Goal: Task Accomplishment & Management: Manage account settings

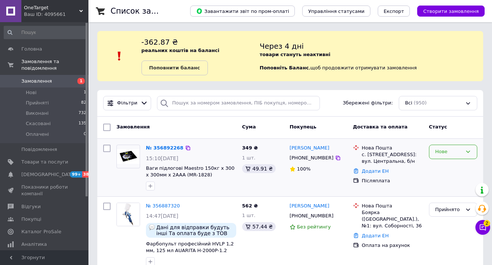
click at [453, 156] on div "Нове" at bounding box center [453, 152] width 48 height 14
click at [452, 164] on li "Прийнято" at bounding box center [454, 167] width 48 height 14
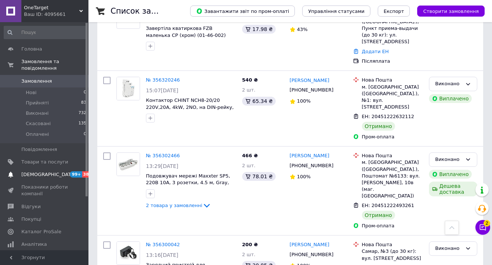
scroll to position [3995, 0]
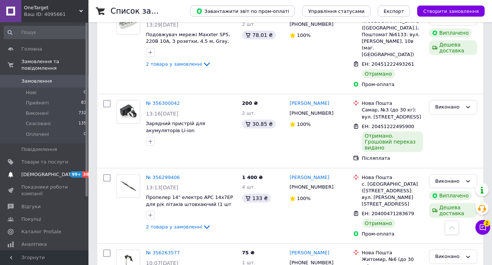
click at [51, 174] on span "[DEMOGRAPHIC_DATA]" at bounding box center [44, 174] width 47 height 7
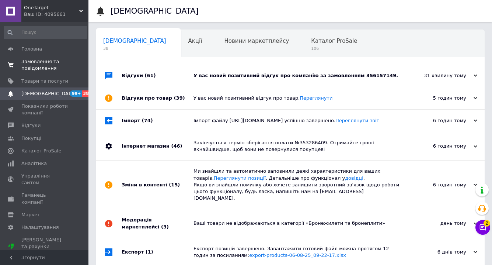
click at [60, 63] on span "Замовлення та повідомлення" at bounding box center [44, 64] width 47 height 13
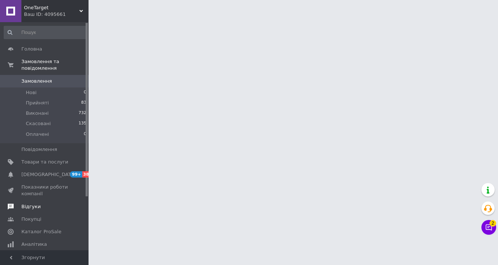
click at [43, 205] on span "Відгуки" at bounding box center [44, 206] width 47 height 7
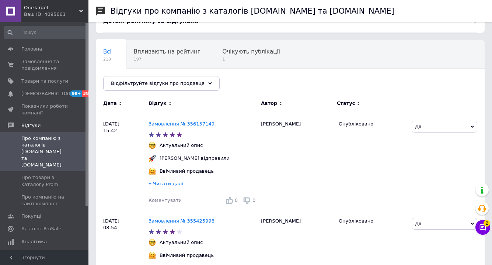
scroll to position [141, 0]
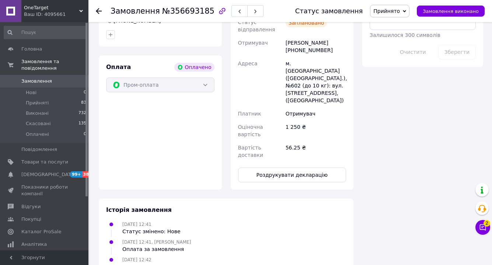
scroll to position [501, 0]
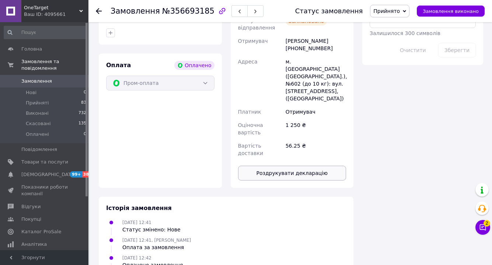
click at [307, 166] on button "Роздрукувати декларацію" at bounding box center [292, 173] width 108 height 15
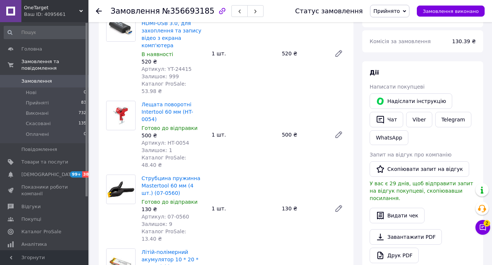
scroll to position [94, 0]
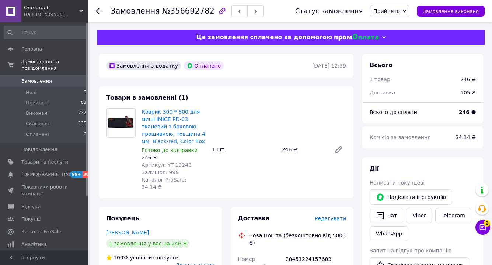
scroll to position [10, 0]
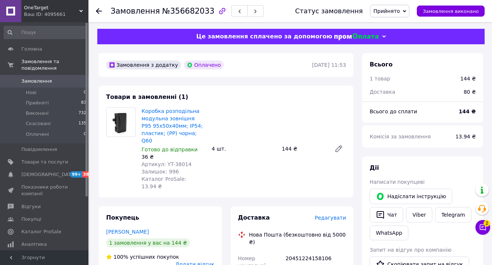
scroll to position [108, 0]
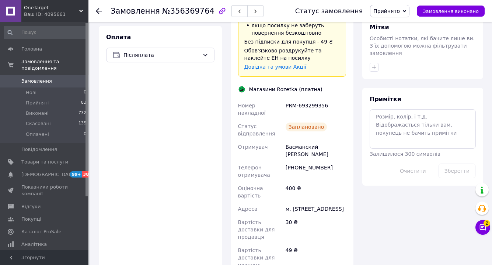
scroll to position [452, 0]
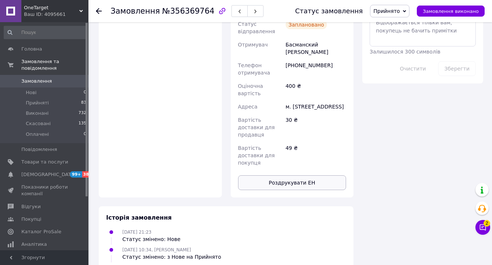
click at [326, 175] on button "Роздрукувати ЕН" at bounding box center [292, 182] width 108 height 15
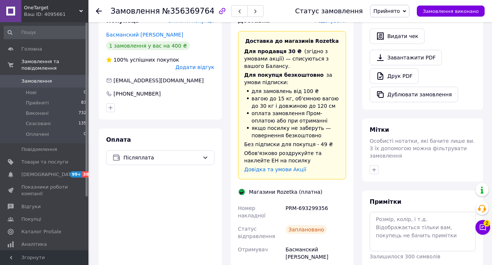
scroll to position [404, 0]
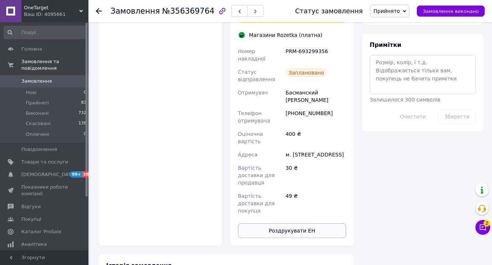
click at [302, 223] on button "Роздрукувати ЕН" at bounding box center [292, 230] width 108 height 15
